Goal: Task Accomplishment & Management: Use online tool/utility

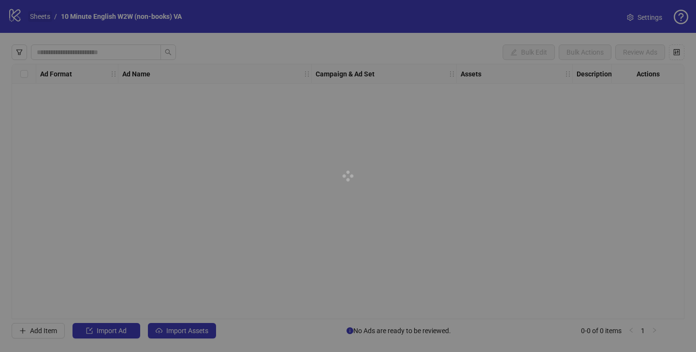
click at [33, 15] on link "Sheets" at bounding box center [40, 16] width 24 height 11
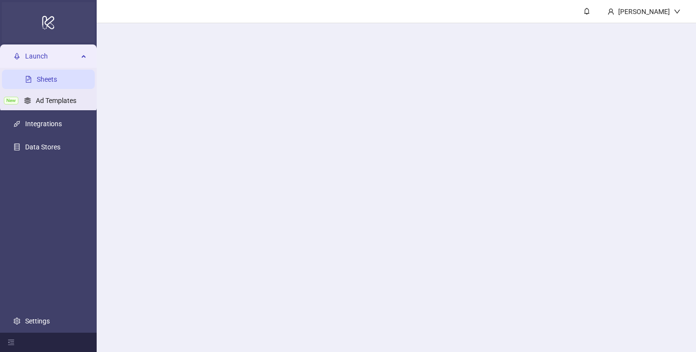
click at [37, 15] on div "logo/logo-mobile" at bounding box center [48, 22] width 93 height 41
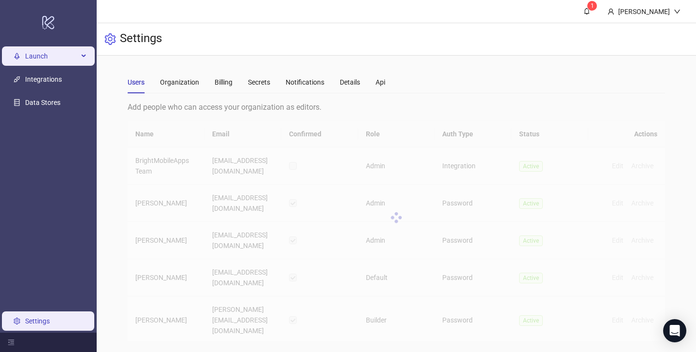
click at [35, 54] on span "Launch" at bounding box center [51, 55] width 53 height 19
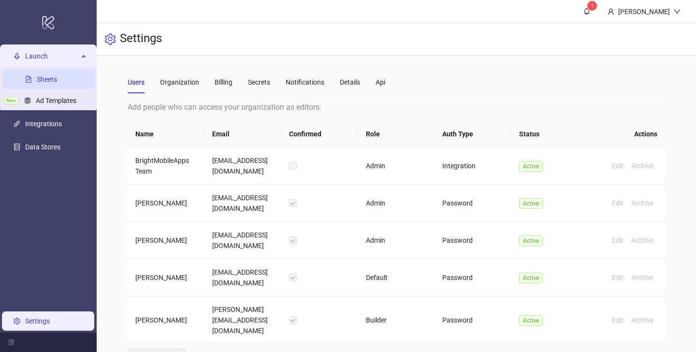
click at [49, 76] on link "Sheets" at bounding box center [47, 79] width 20 height 8
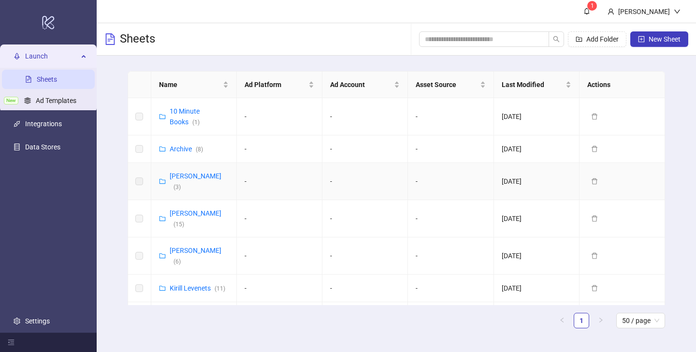
click at [181, 186] on td "[PERSON_NAME] ( 3 )" at bounding box center [194, 181] width 86 height 37
click at [185, 181] on div "[PERSON_NAME] ( 3 )" at bounding box center [199, 181] width 59 height 21
click at [185, 176] on link "[PERSON_NAME] ( 3 )" at bounding box center [196, 181] width 52 height 18
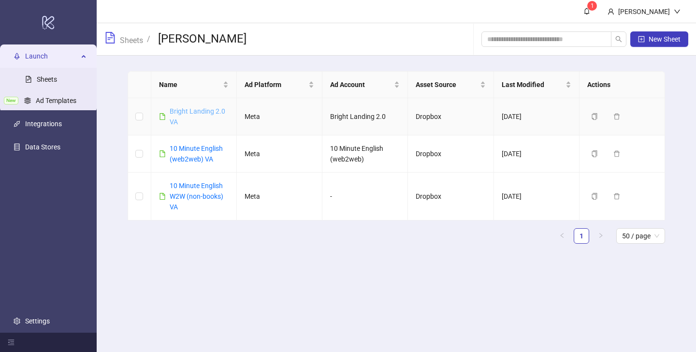
click at [191, 109] on link "Bright Landing 2.0 VA" at bounding box center [198, 116] width 56 height 18
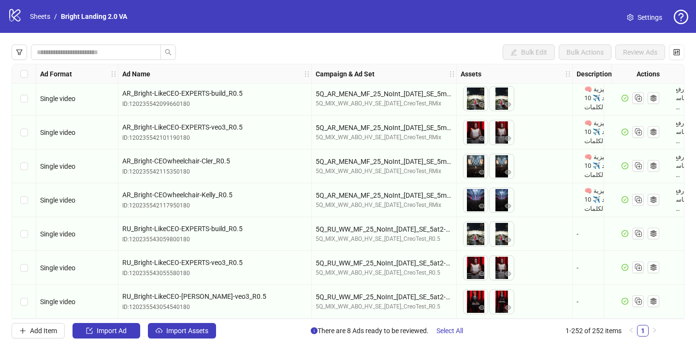
scroll to position [8293, 0]
click at [210, 329] on button "Import Assets" at bounding box center [182, 330] width 68 height 15
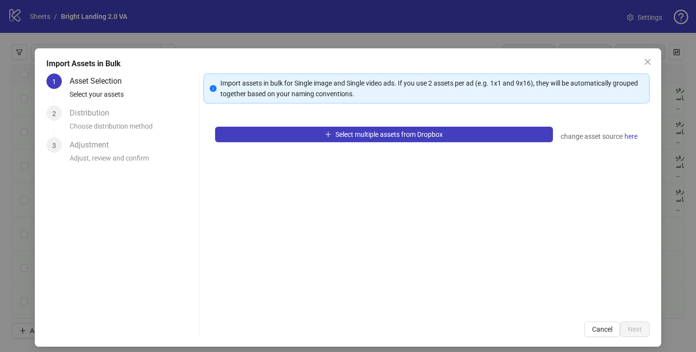
click at [283, 143] on div "Select multiple assets from Dropbox change asset source here" at bounding box center [426, 212] width 446 height 195
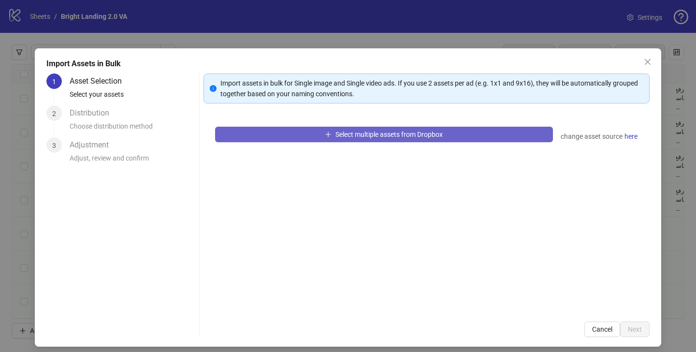
click at [286, 132] on button "Select multiple assets from Dropbox" at bounding box center [384, 134] width 338 height 15
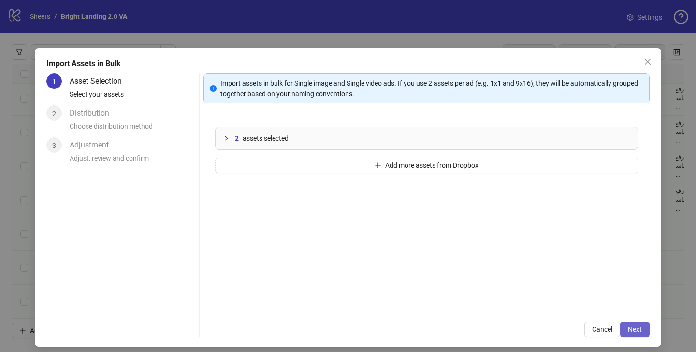
click at [643, 324] on button "Next" at bounding box center [634, 328] width 29 height 15
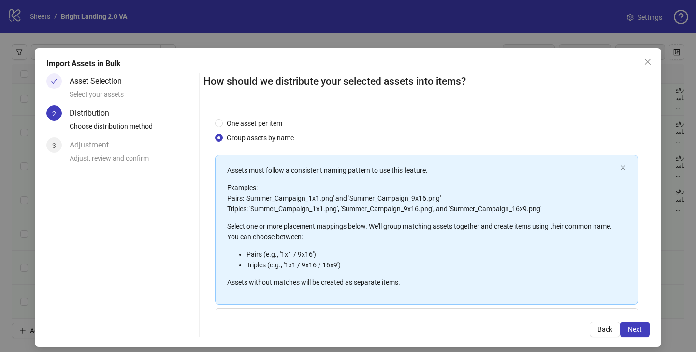
click at [637, 328] on span "Next" at bounding box center [635, 329] width 14 height 8
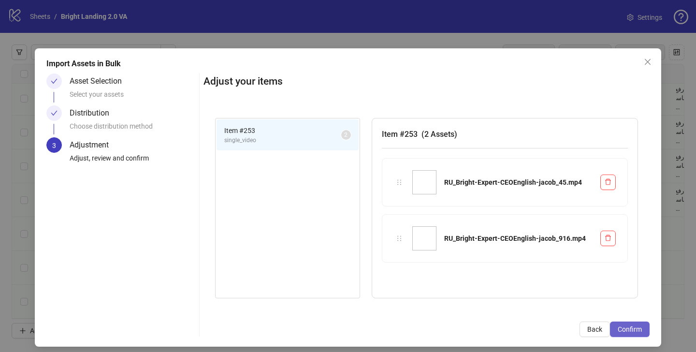
click at [636, 333] on span "Confirm" at bounding box center [630, 329] width 24 height 8
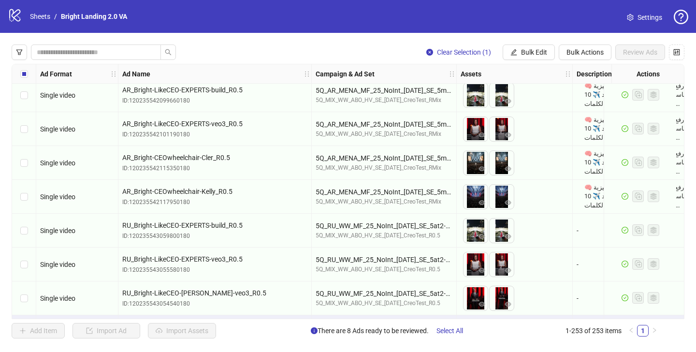
scroll to position [8328, 0]
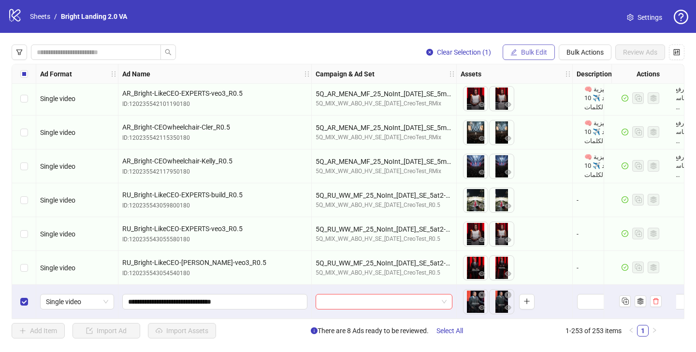
click at [545, 51] on span "Bulk Edit" at bounding box center [534, 52] width 26 height 8
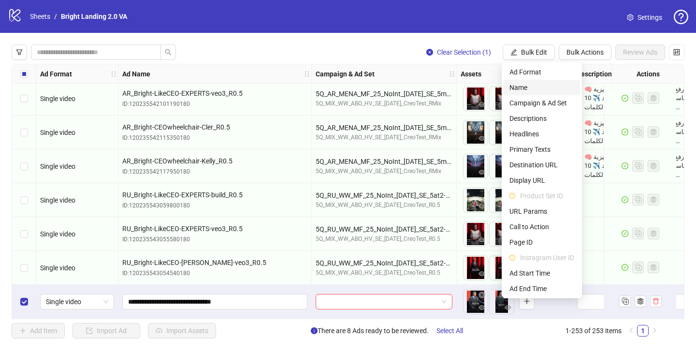
click at [518, 83] on span "Name" at bounding box center [541, 87] width 65 height 11
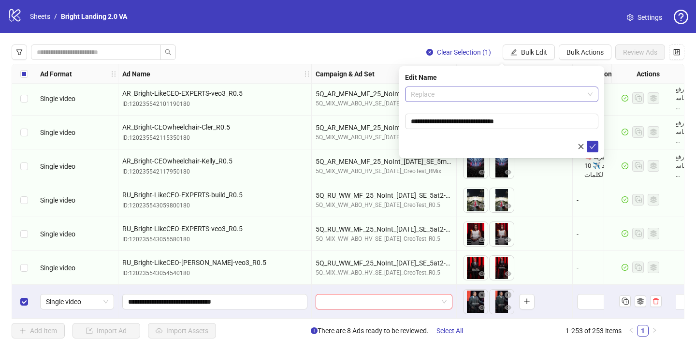
click at [448, 96] on span "Replace" at bounding box center [502, 94] width 182 height 14
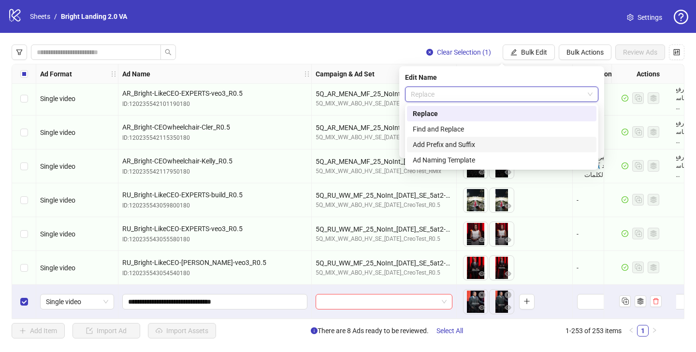
click at [456, 142] on div "Add Prefix and Suffix" at bounding box center [502, 144] width 178 height 11
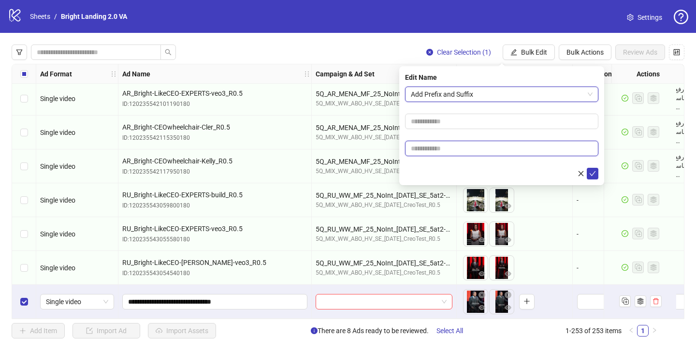
click at [470, 148] on input "text" at bounding box center [501, 148] width 193 height 15
type input "****"
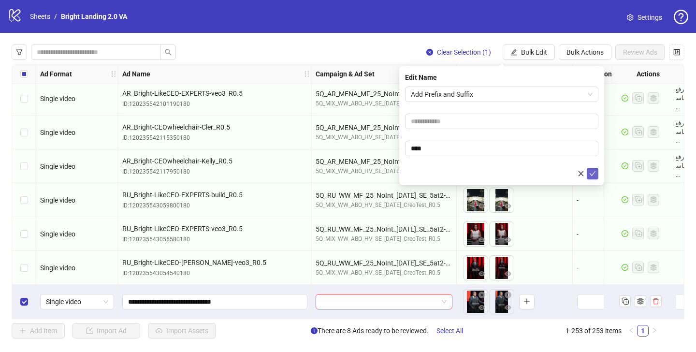
click at [592, 169] on button "submit" at bounding box center [593, 174] width 12 height 12
click at [574, 51] on span "Bulk Actions" at bounding box center [584, 52] width 37 height 8
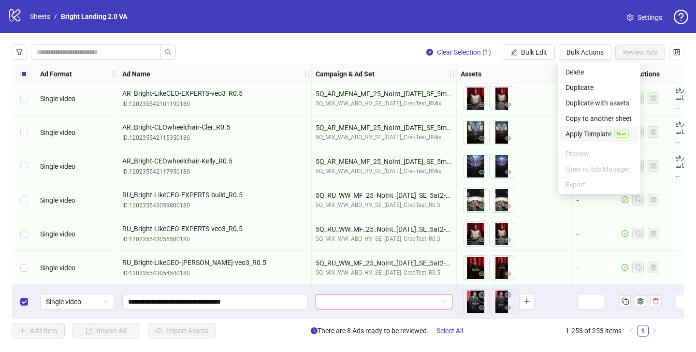
click at [582, 134] on span "Apply Template" at bounding box center [588, 134] width 46 height 11
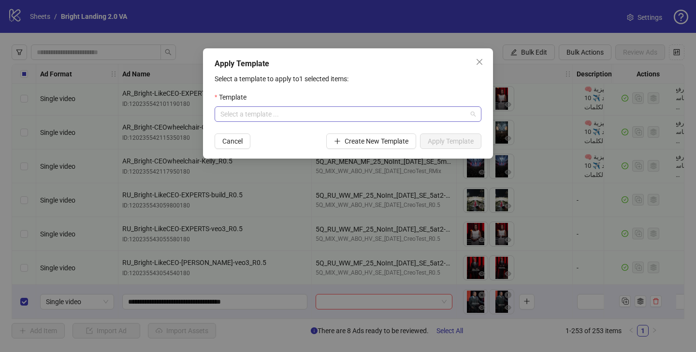
click at [329, 111] on input "search" at bounding box center [343, 114] width 246 height 14
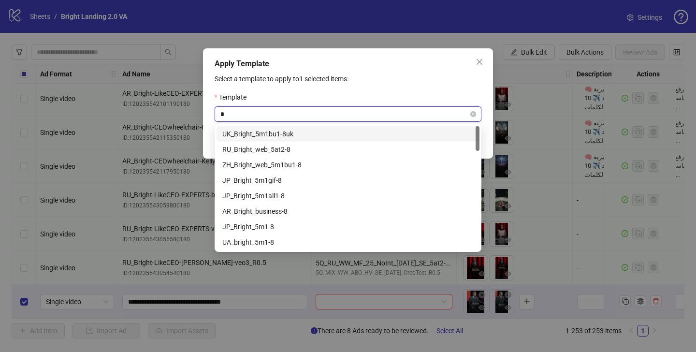
type input "**"
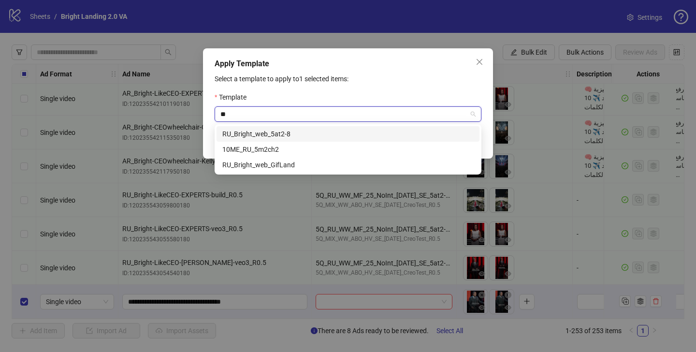
click at [321, 132] on div "RU_Bright_web_5at2-8" at bounding box center [347, 134] width 251 height 11
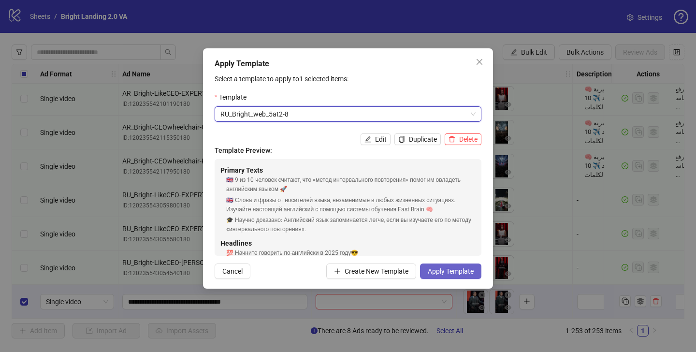
click at [432, 274] on span "Apply Template" at bounding box center [451, 271] width 46 height 8
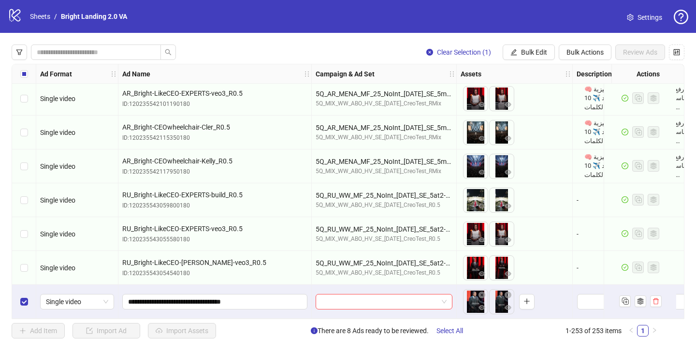
click at [429, 297] on input "search" at bounding box center [379, 301] width 116 height 14
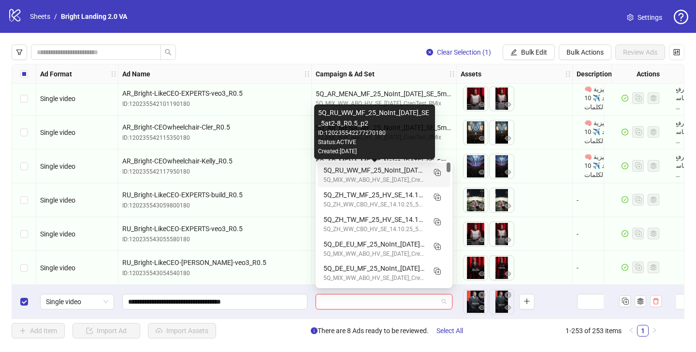
click at [376, 169] on div "5Q_RU_WW_MF_25_NoInt_[DATE]_SE_5at2-8_R0.5_p2" at bounding box center [374, 170] width 102 height 11
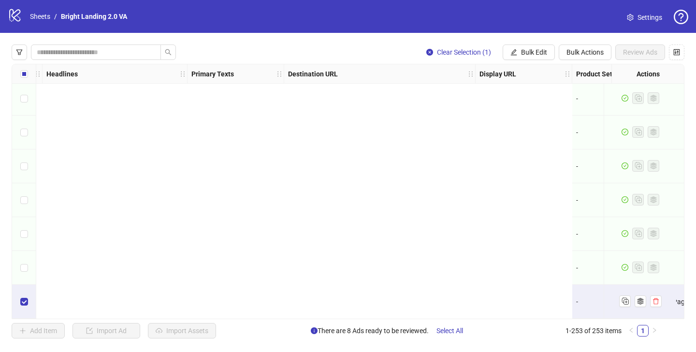
scroll to position [8328, 1422]
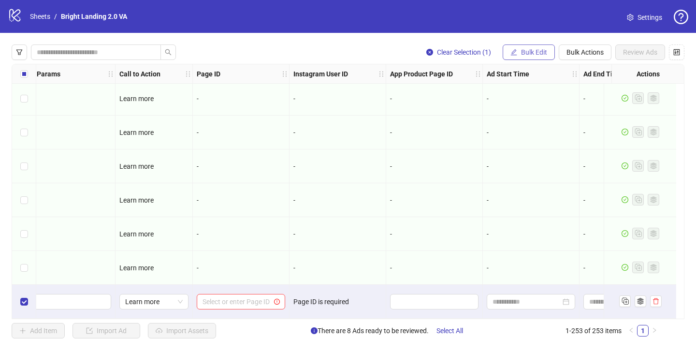
click at [527, 48] on span "Bulk Edit" at bounding box center [534, 52] width 26 height 8
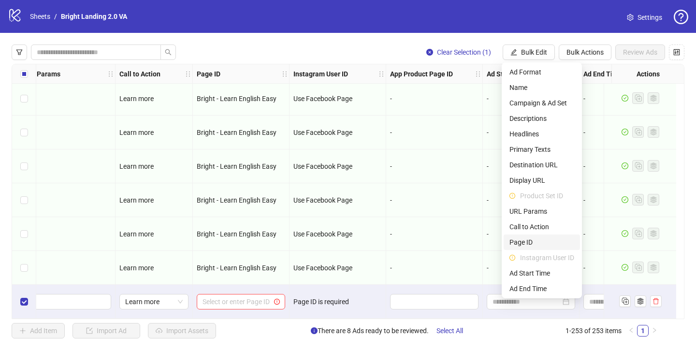
click at [534, 242] on span "Page ID" at bounding box center [541, 242] width 65 height 11
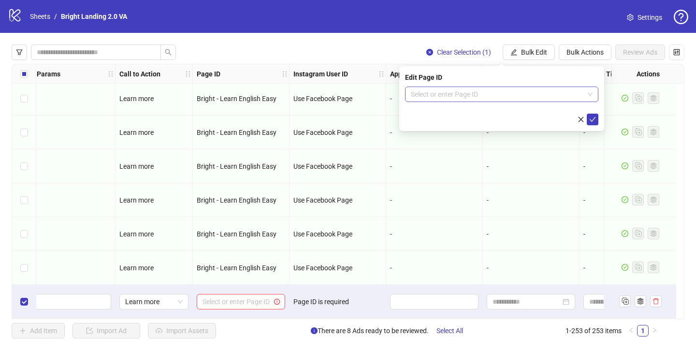
click at [473, 93] on input "search" at bounding box center [497, 94] width 173 height 14
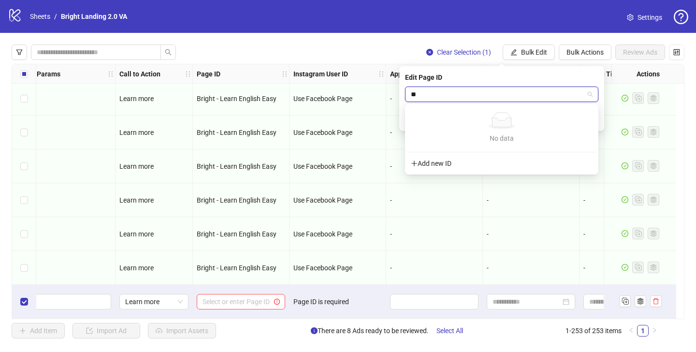
type input "*"
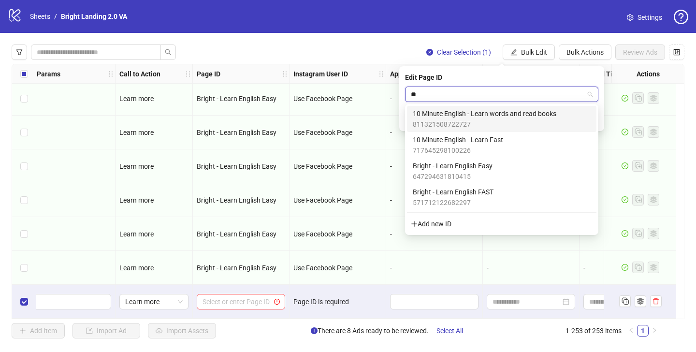
type input "***"
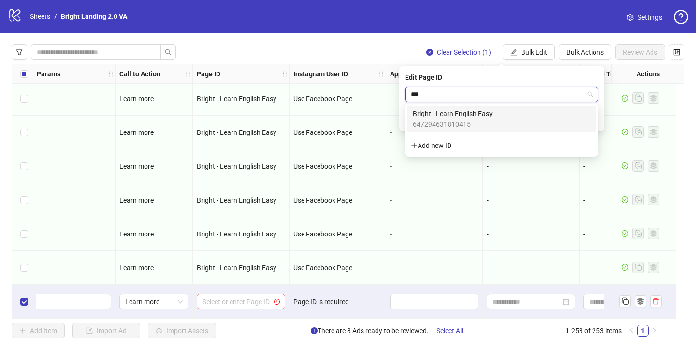
click at [476, 125] on span "647294631810415" at bounding box center [453, 124] width 80 height 11
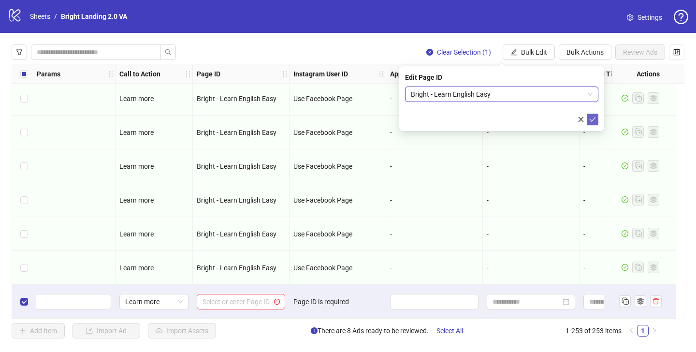
click at [592, 122] on icon "check" at bounding box center [592, 119] width 7 height 7
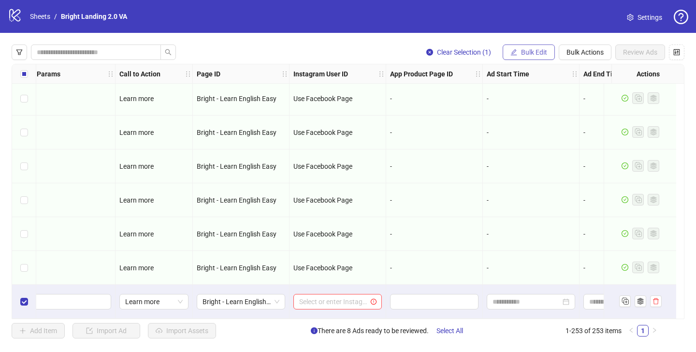
click at [531, 49] on span "Bulk Edit" at bounding box center [534, 52] width 26 height 8
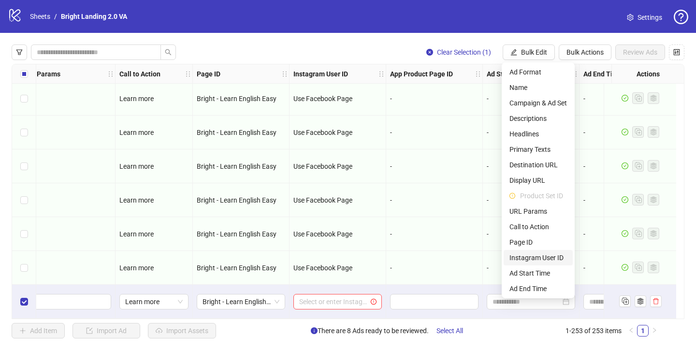
click at [537, 259] on span "Instagram User ID" at bounding box center [538, 257] width 58 height 11
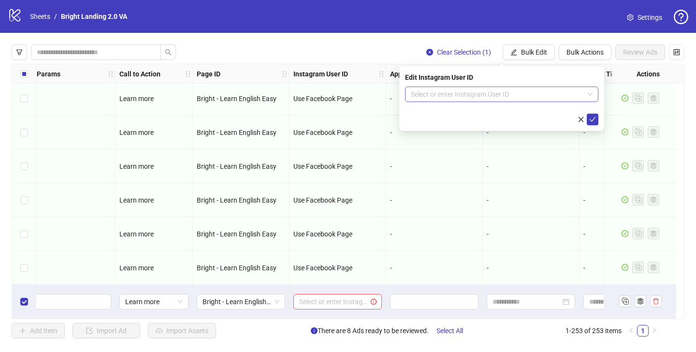
click at [485, 98] on input "search" at bounding box center [497, 94] width 173 height 14
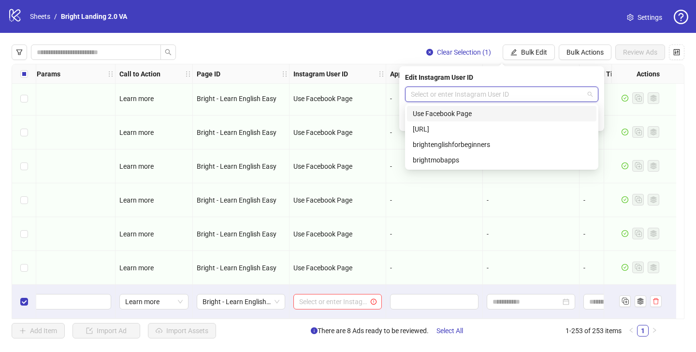
click at [484, 111] on div "Use Facebook Page" at bounding box center [502, 113] width 178 height 11
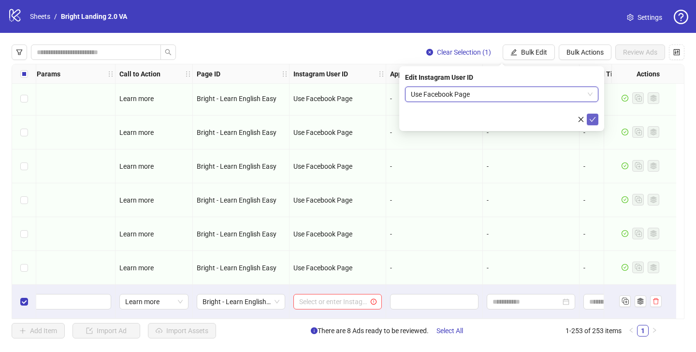
click at [598, 118] on button "submit" at bounding box center [593, 120] width 12 height 12
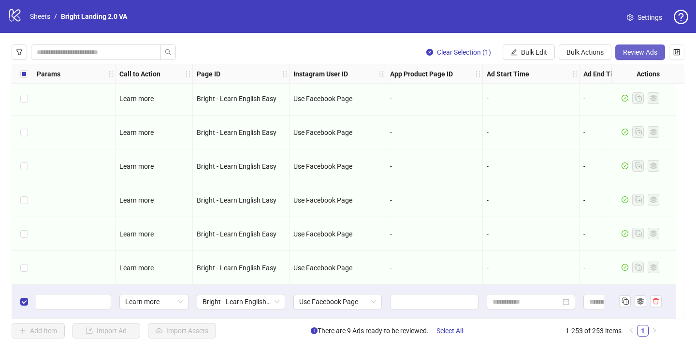
click at [645, 50] on span "Review Ads" at bounding box center [640, 52] width 34 height 8
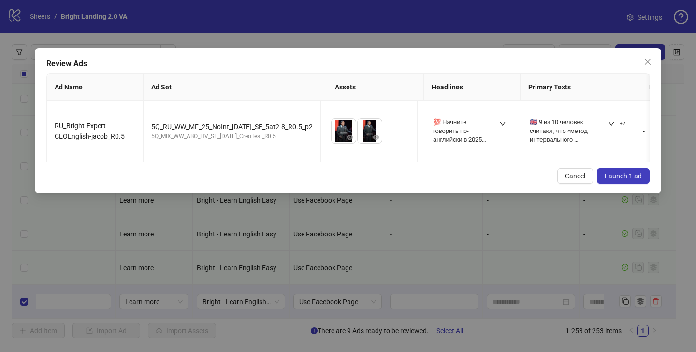
click at [620, 178] on span "Launch 1 ad" at bounding box center [623, 176] width 37 height 8
